Goal: Check status: Check status

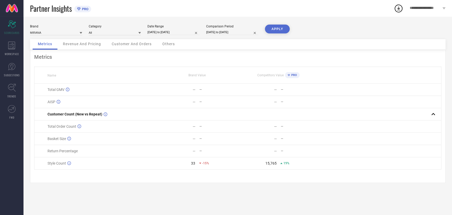
click at [155, 29] on input "[DATE] to [DATE]" at bounding box center [173, 31] width 52 height 5
select select "8"
select select "2025"
select select "9"
select select "2025"
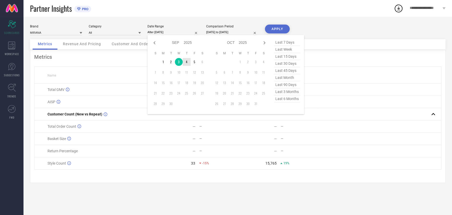
click at [185, 63] on td "4" at bounding box center [187, 62] width 8 height 8
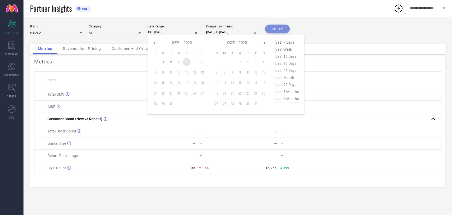
type input "[DATE] to [DATE]"
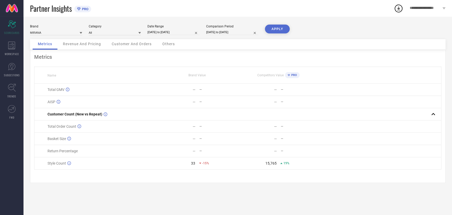
select select "8"
select select "2024"
select select "9"
select select "2024"
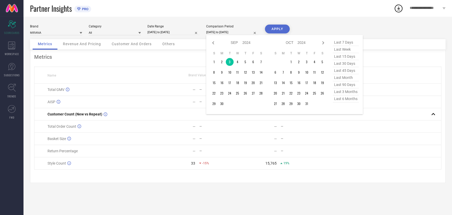
click at [223, 32] on input "[DATE] to [DATE]" at bounding box center [232, 31] width 52 height 5
click at [237, 63] on td "4" at bounding box center [238, 62] width 8 height 8
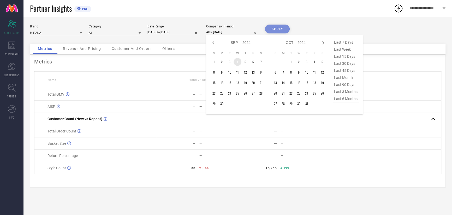
type input "[DATE] to [DATE]"
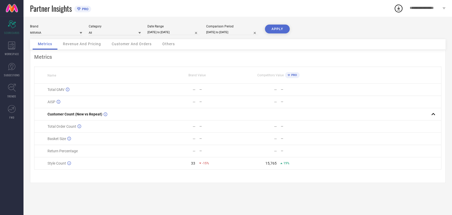
click at [280, 29] on button "APPLY" at bounding box center [277, 29] width 25 height 9
